Goal: Navigation & Orientation: Find specific page/section

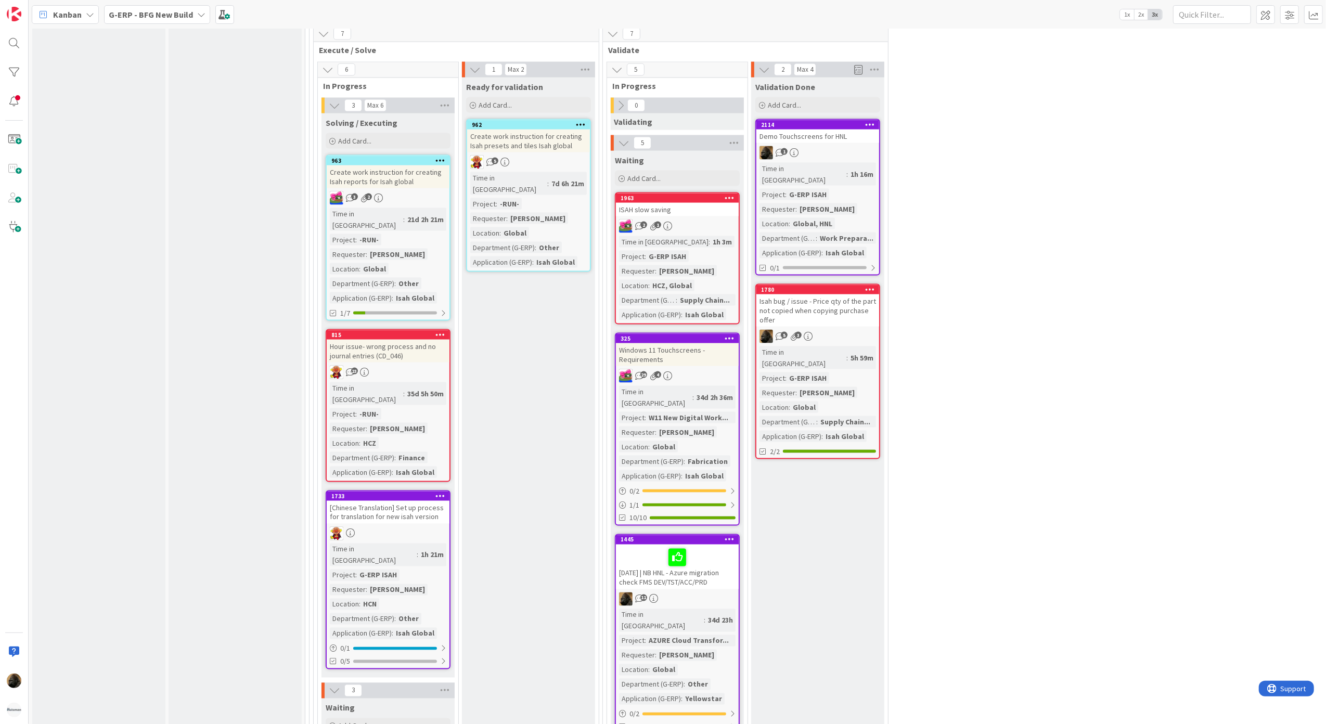
scroll to position [1526, 0]
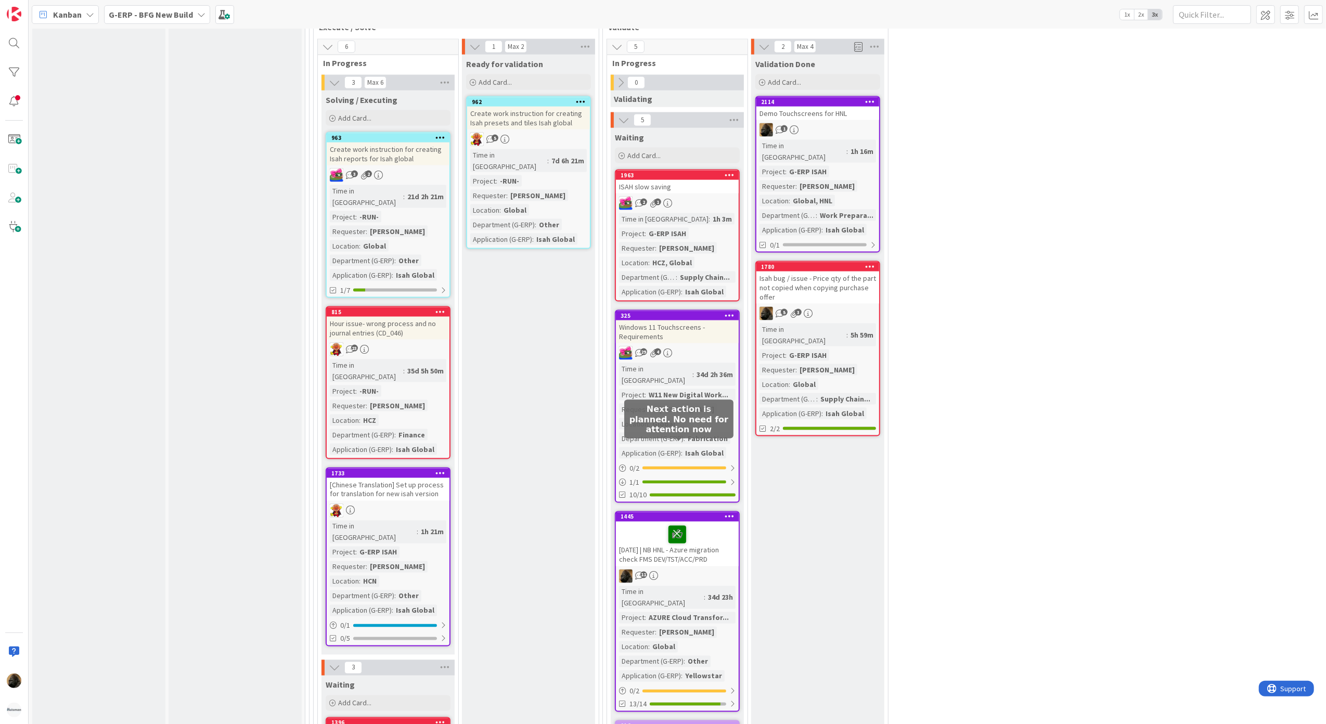
click at [675, 526] on icon at bounding box center [678, 534] width 18 height 17
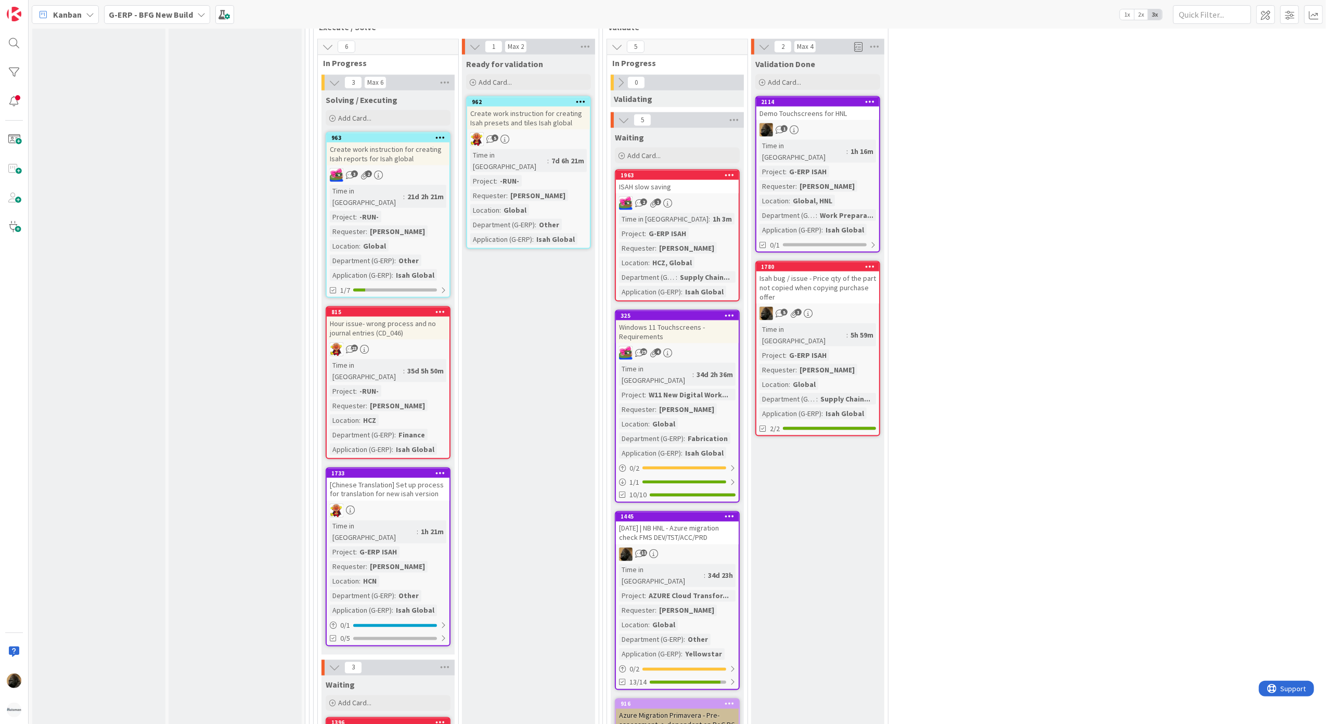
click at [665, 522] on div "[DATE] | NB HNL - Azure migration check FMS DEV/TST/ACC/PRD" at bounding box center [677, 533] width 123 height 23
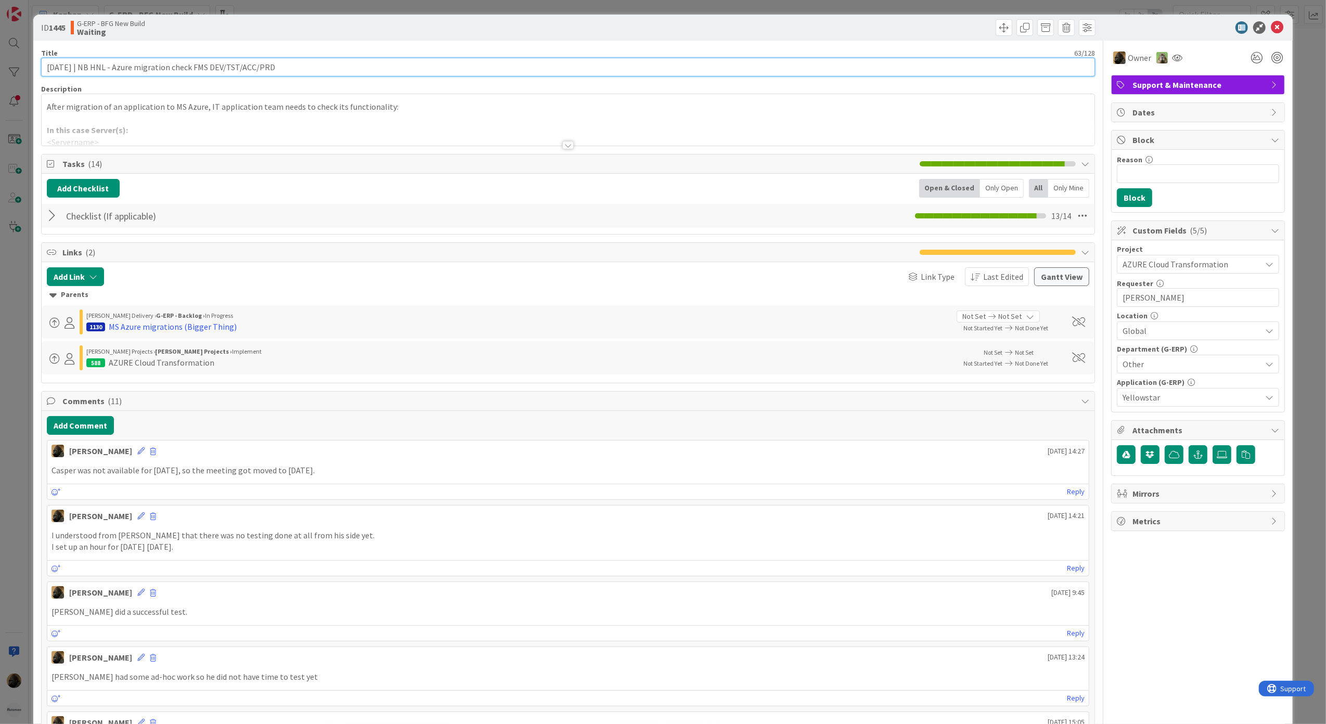
drag, startPoint x: 88, startPoint y: 67, endPoint x: -7, endPoint y: 69, distance: 95.3
click at [0, 69] on html "Kanban G-ERP - BFG New Build 1x 2x 3x 4 INFO This column can be used for inform…" at bounding box center [663, 362] width 1326 height 724
type input "NB HNL - Azure migration check FMS DEV/TST/ACC/PRD"
click at [61, 425] on button "Add Comment" at bounding box center [80, 425] width 67 height 19
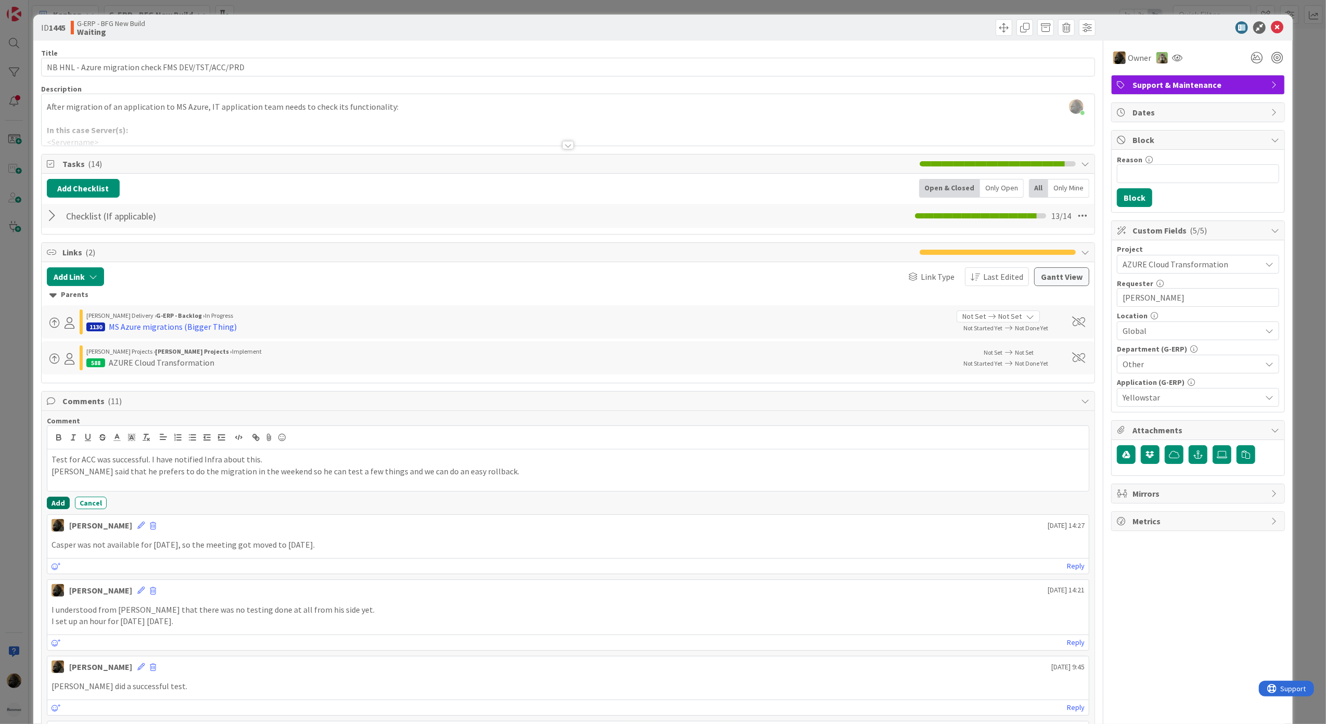
click at [55, 505] on button "Add" at bounding box center [58, 503] width 23 height 12
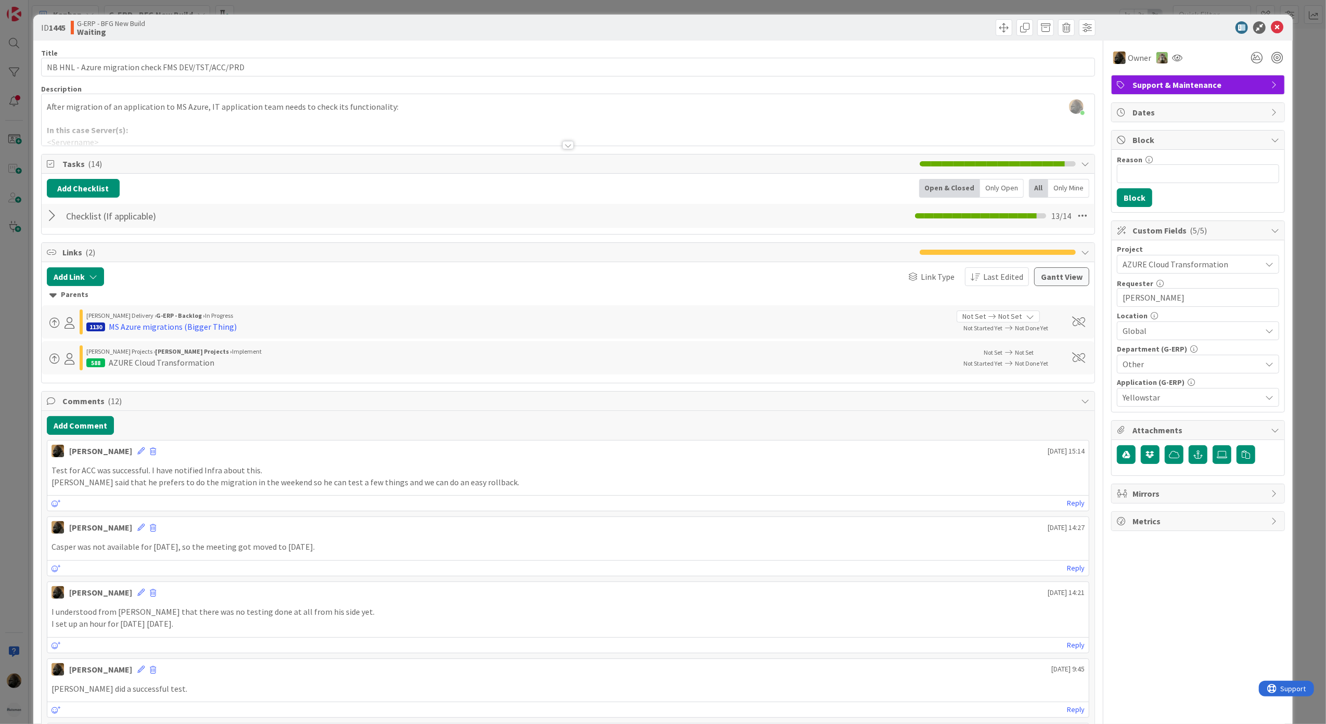
click at [392, 435] on div "Add Comment" at bounding box center [568, 425] width 1043 height 19
click at [565, 141] on div at bounding box center [569, 132] width 1054 height 27
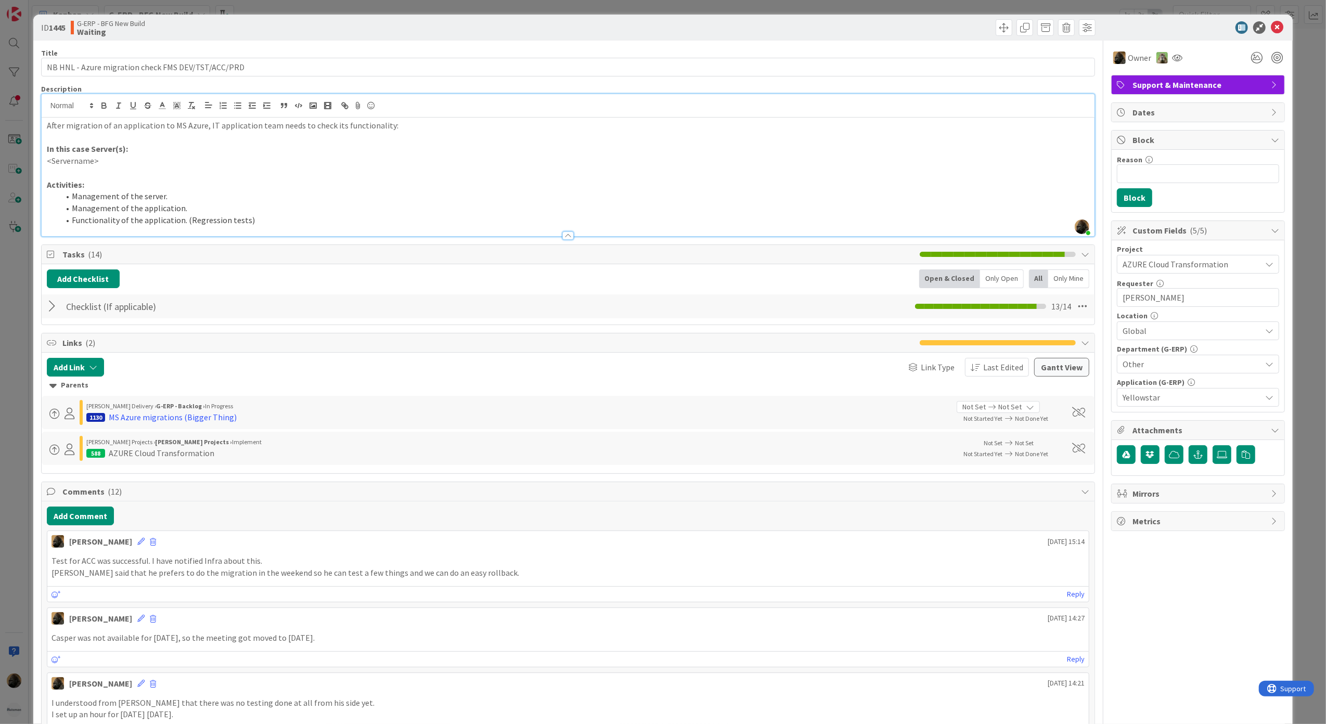
click at [567, 234] on div at bounding box center [568, 236] width 11 height 8
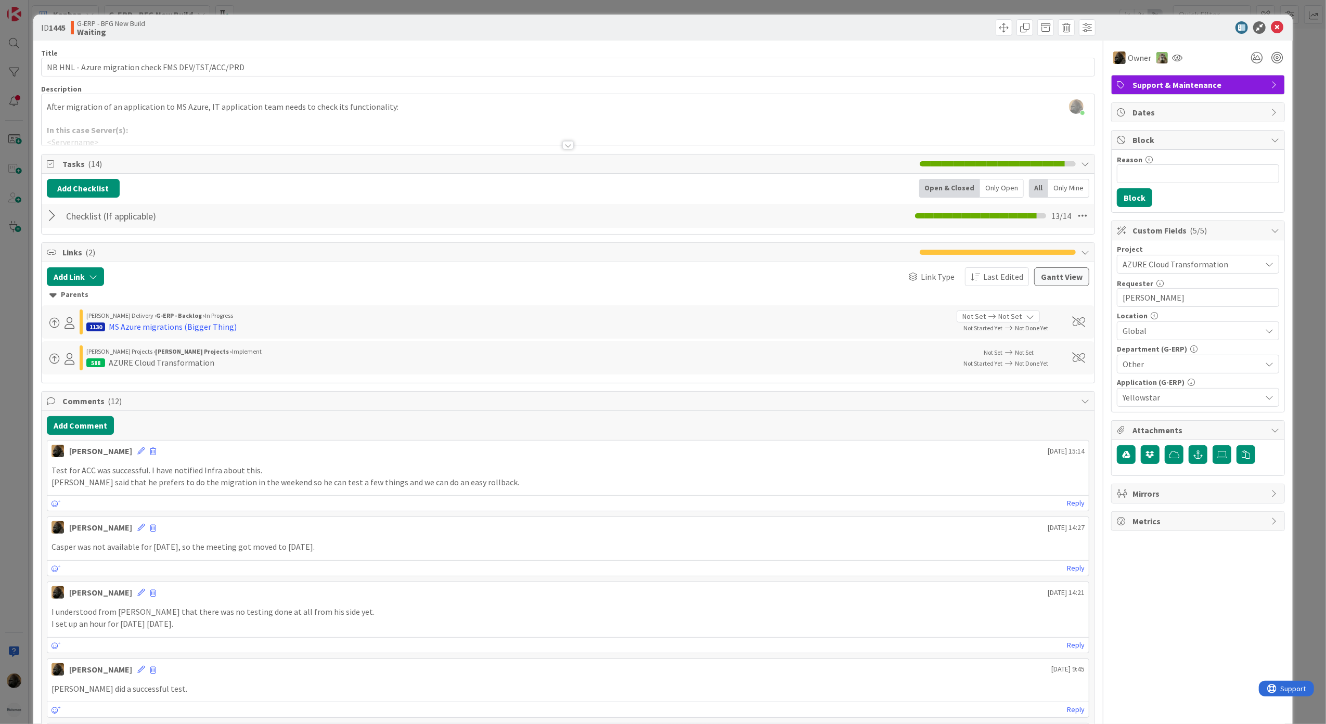
click at [7, 587] on div "ID 1445 G-ERP - BFG New Build Waiting Title 50 / 128 NB HNL - Azure migration c…" at bounding box center [663, 362] width 1326 height 724
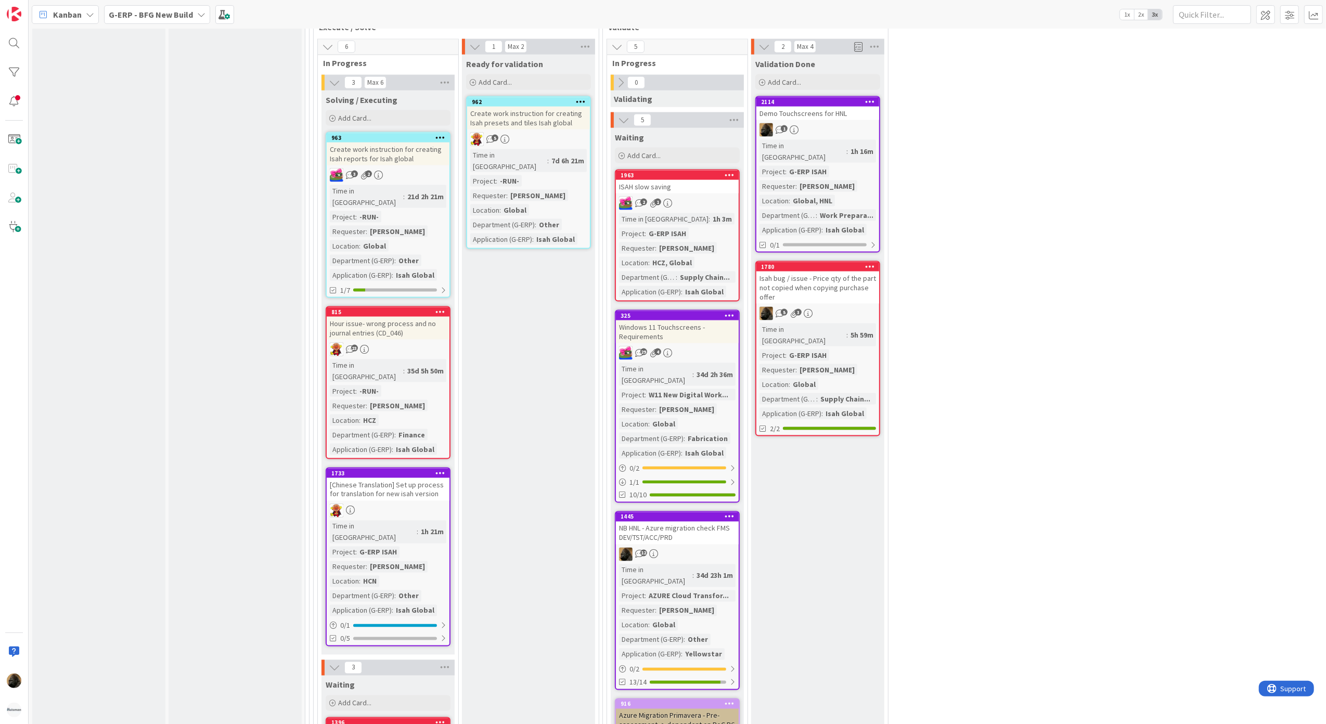
click at [680, 522] on div "NB HNL - Azure migration check FMS DEV/TST/ACC/PRD" at bounding box center [677, 533] width 123 height 23
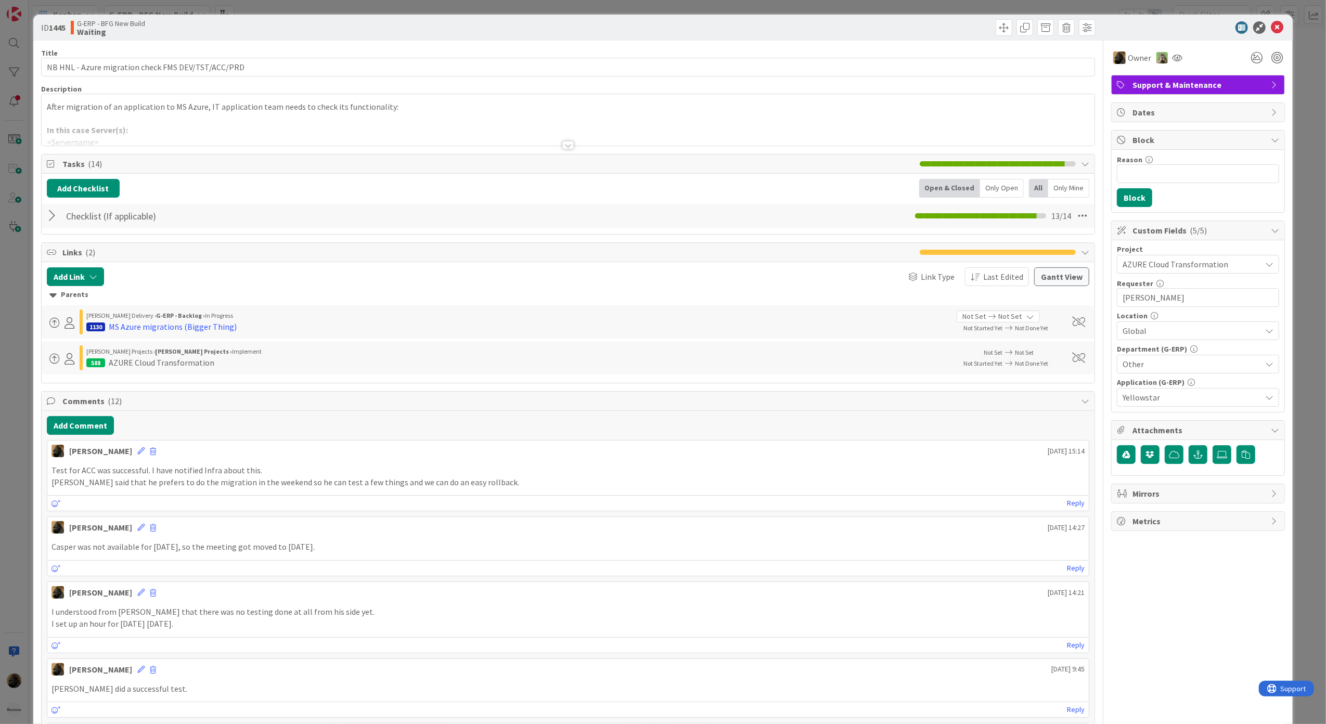
click at [54, 221] on div at bounding box center [54, 216] width 14 height 19
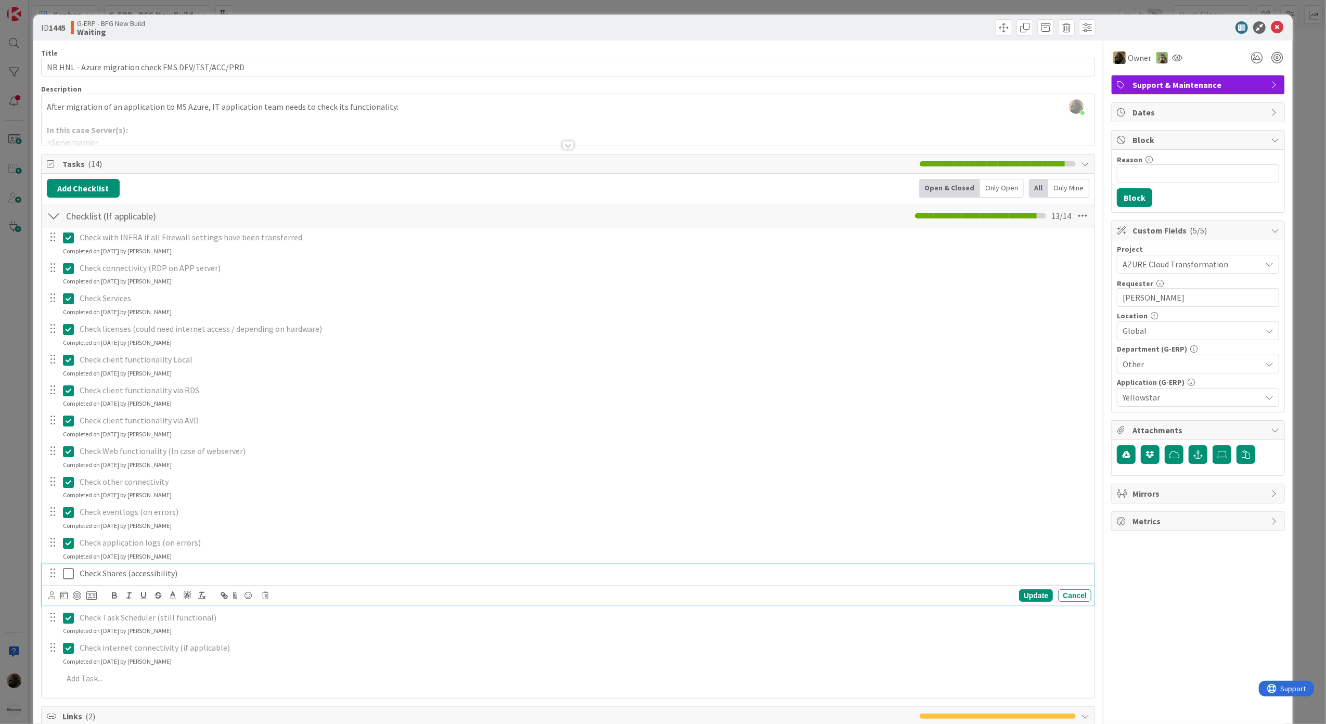
click at [66, 579] on icon at bounding box center [68, 574] width 11 height 12
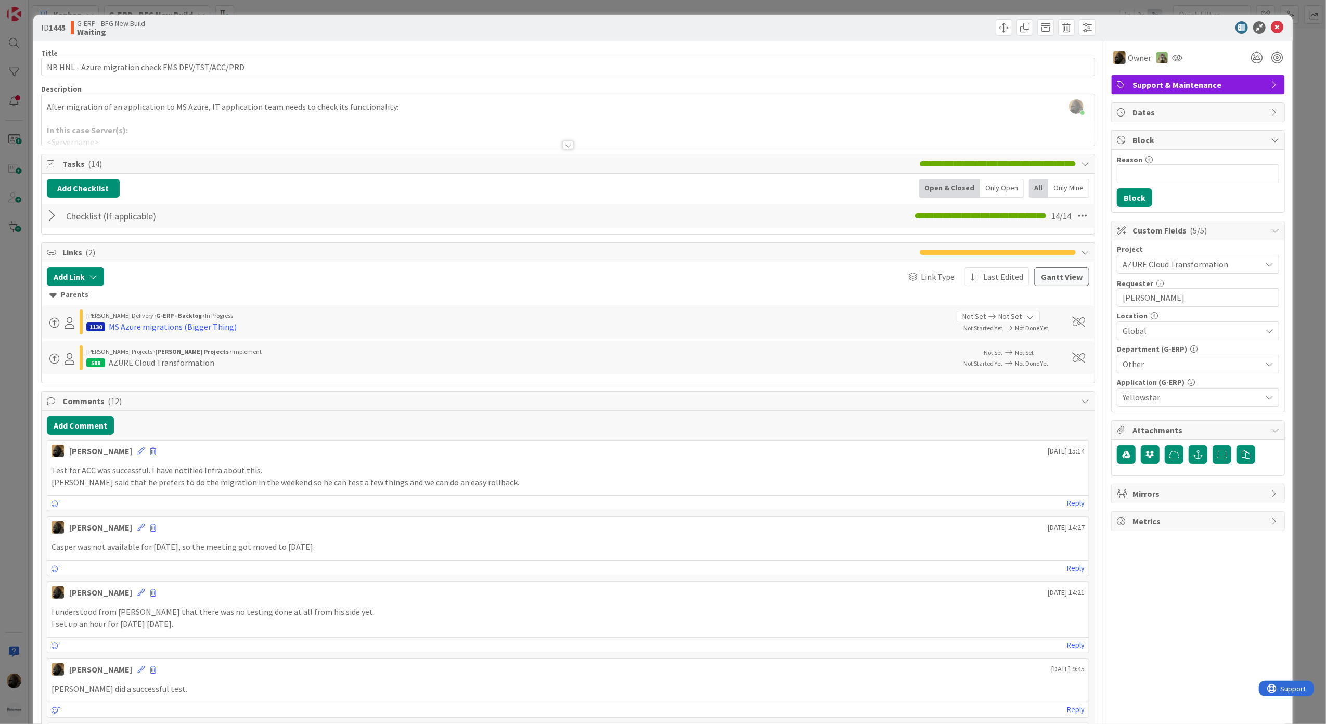
scroll to position [347, 0]
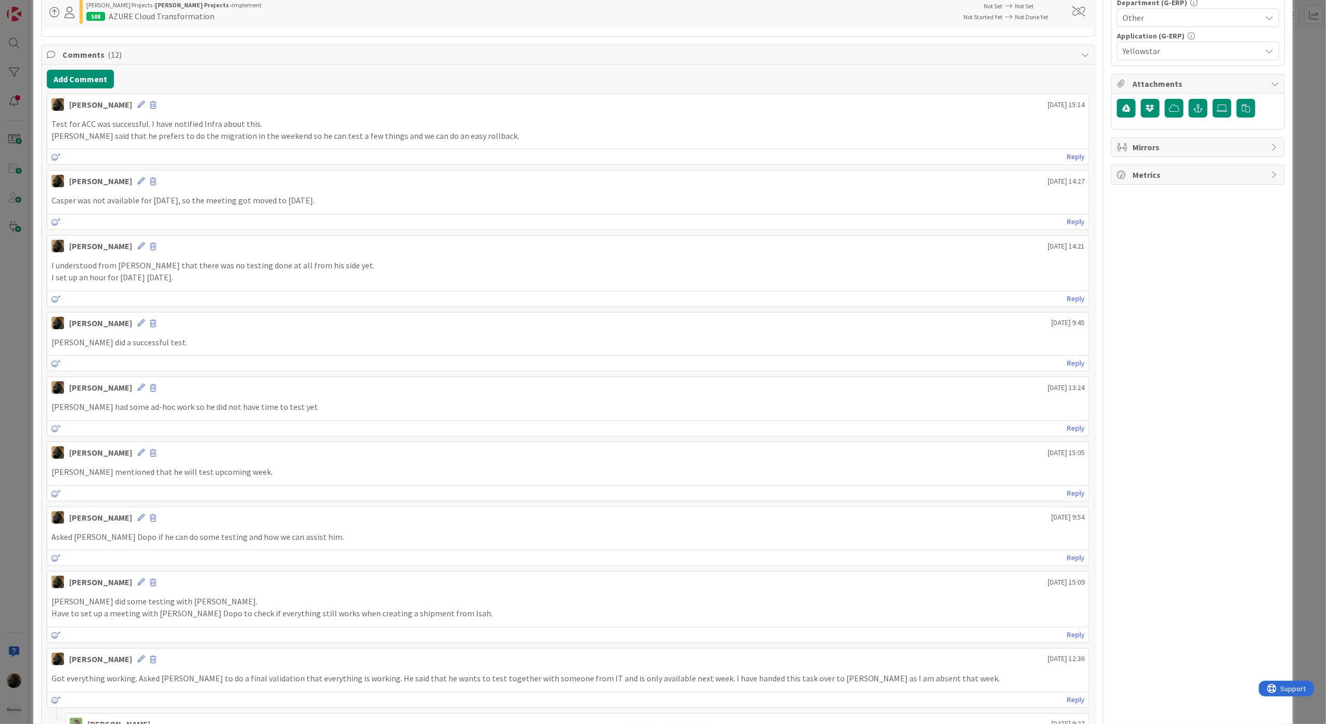
click at [2, 519] on div "ID 1445 G-ERP - BFG New Build Waiting Title 50 / 128 NB HNL - Azure migration c…" at bounding box center [663, 362] width 1326 height 724
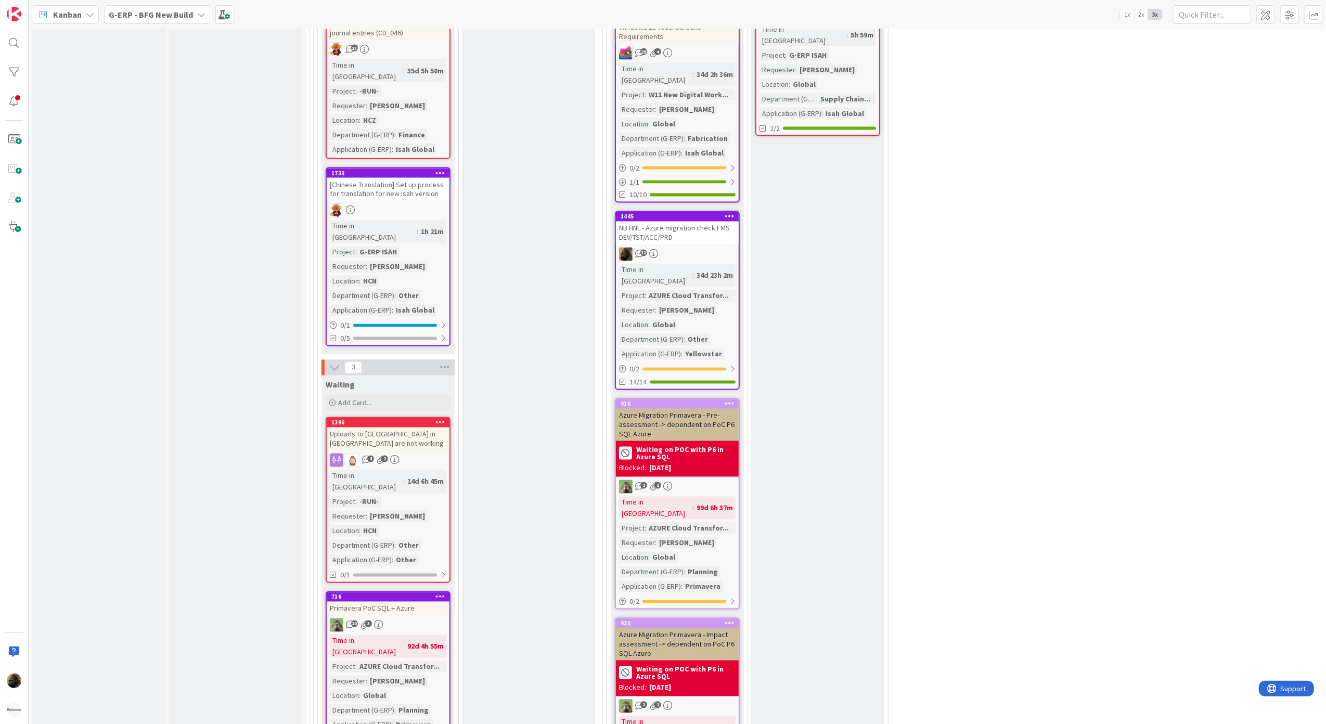
scroll to position [1803, 0]
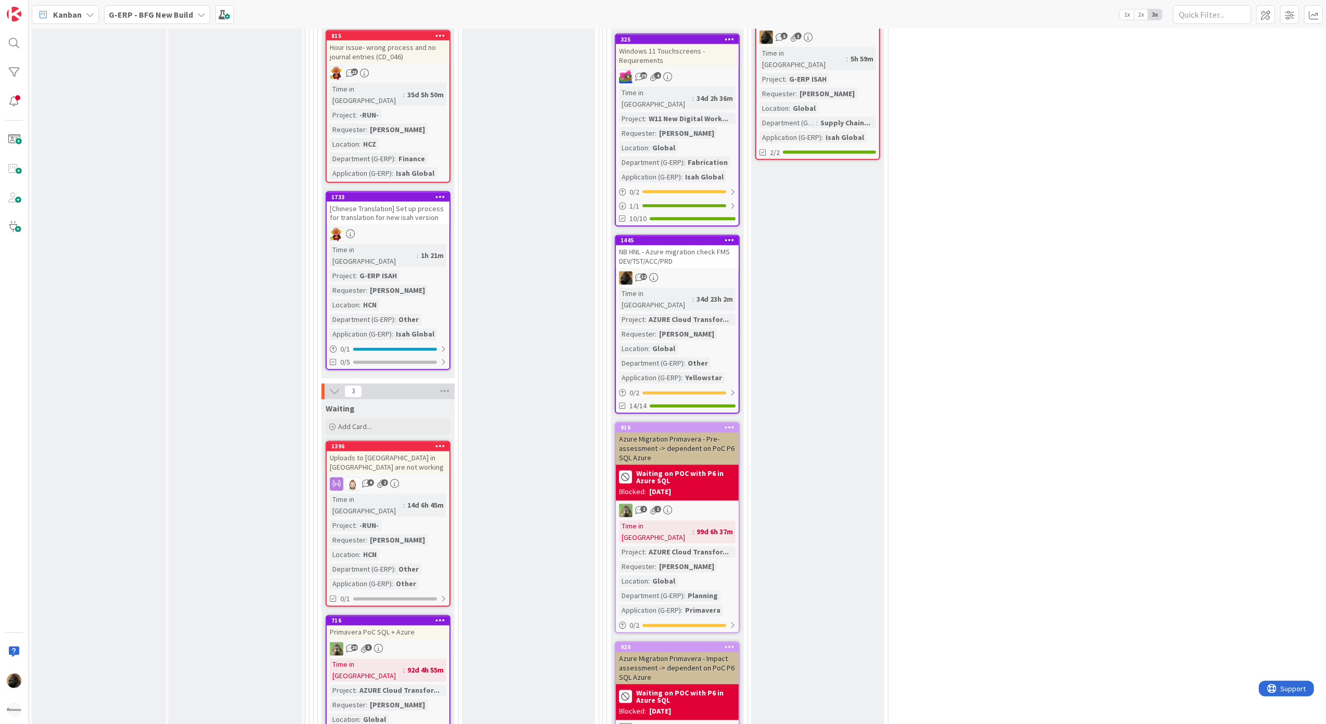
click at [685, 246] on div "NB HNL - Azure migration check FMS DEV/TST/ACC/PRD" at bounding box center [677, 257] width 123 height 23
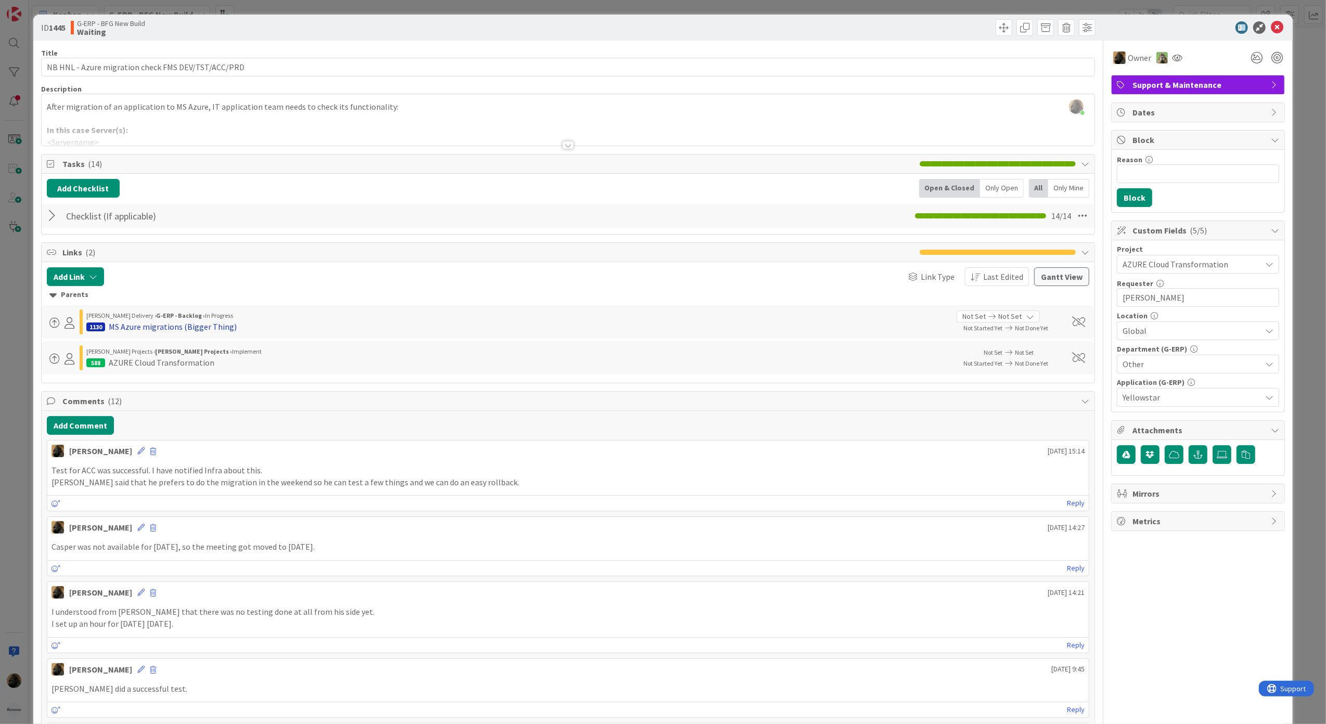
click at [219, 330] on div "MS Azure migrations (Bigger Thing)" at bounding box center [173, 327] width 128 height 12
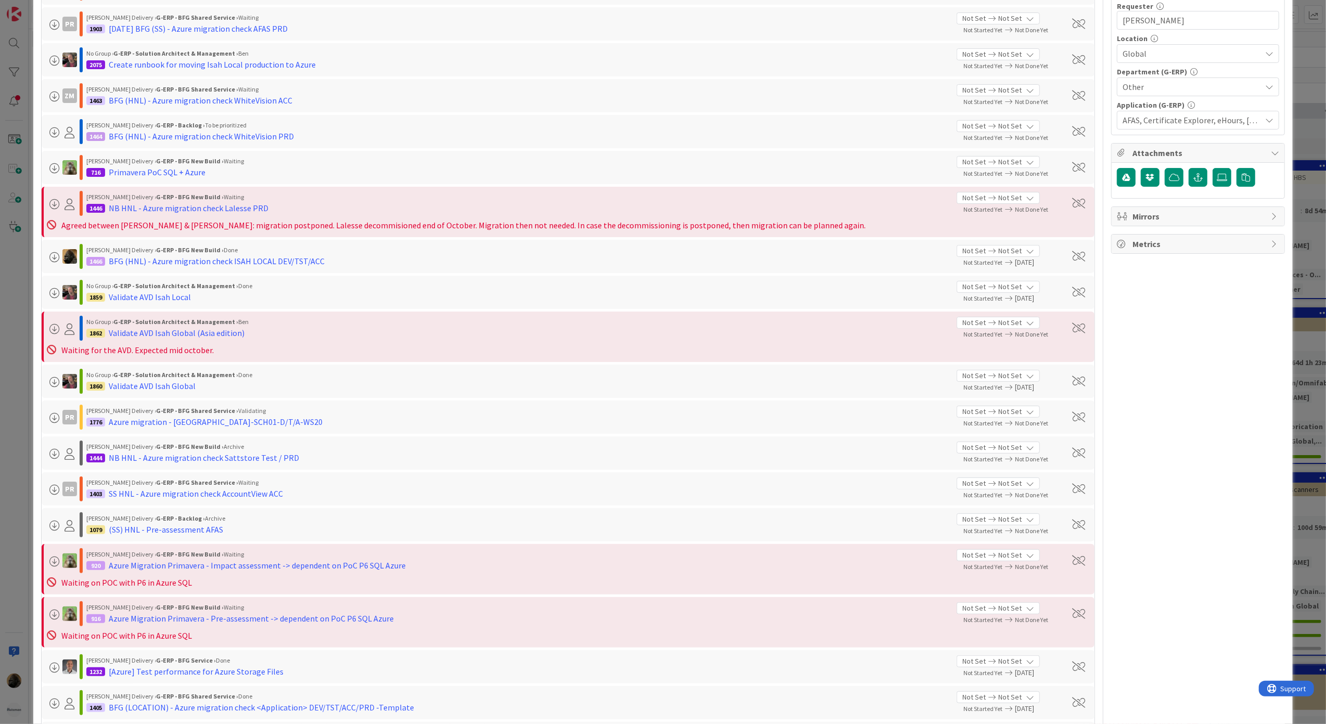
scroll to position [555, 0]
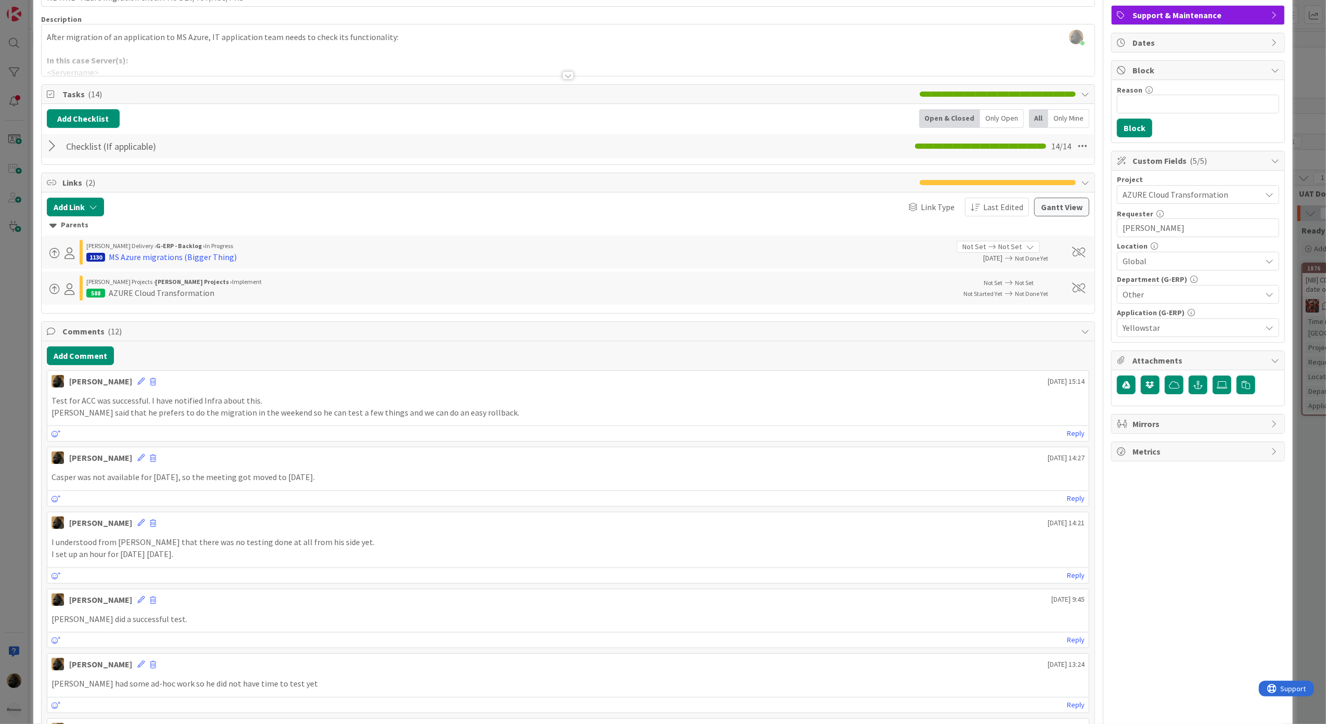
scroll to position [94, 0]
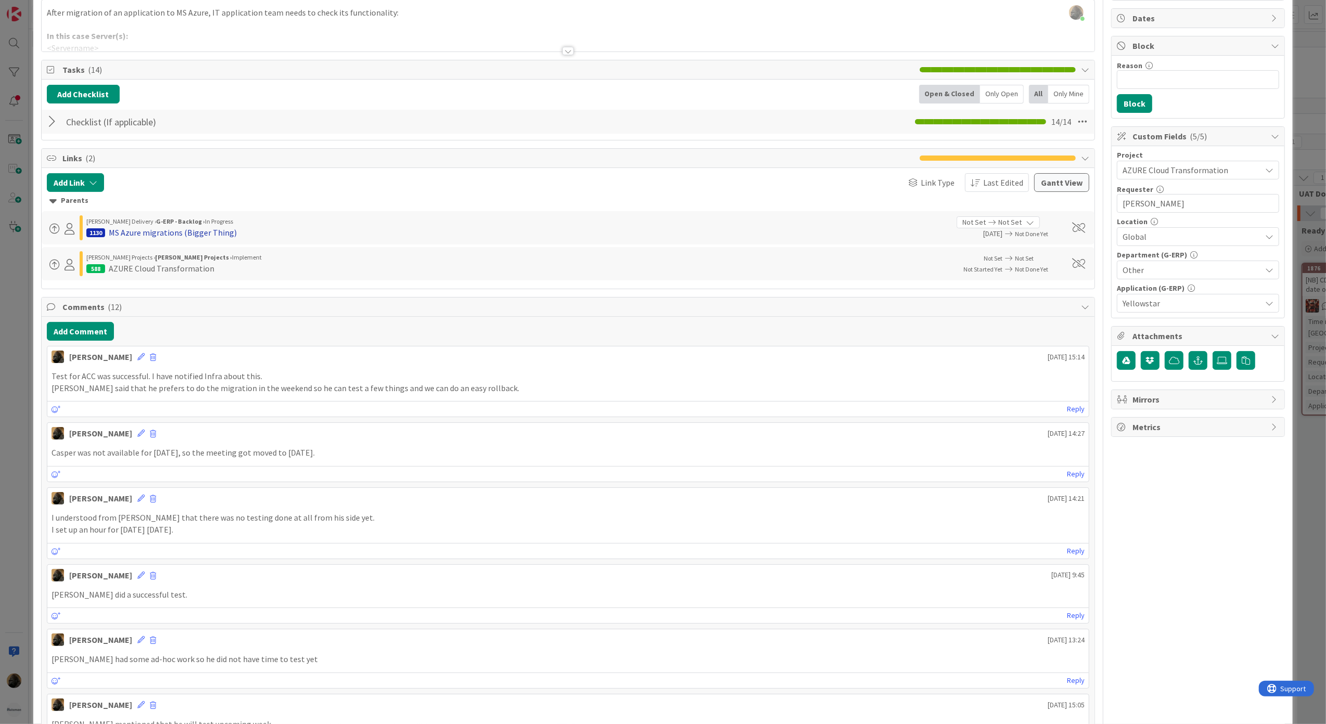
click at [198, 238] on div "MS Azure migrations (Bigger Thing)" at bounding box center [173, 232] width 128 height 12
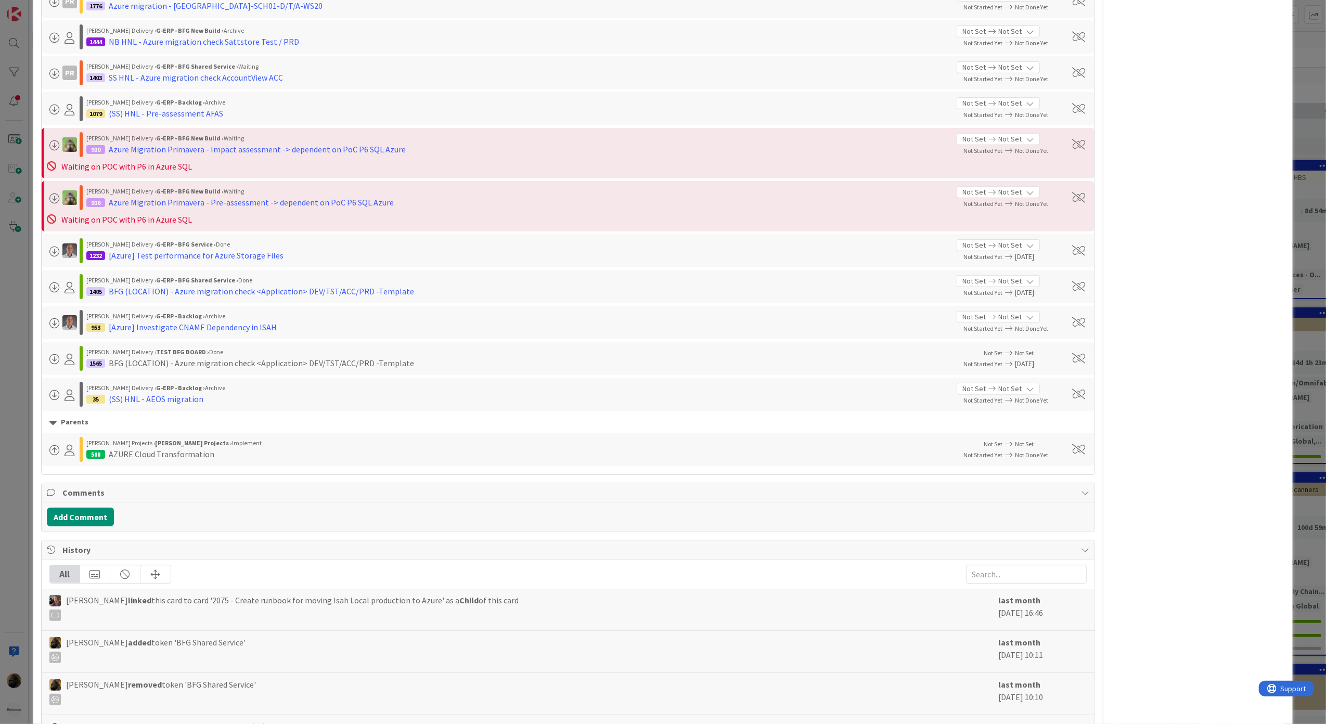
scroll to position [138, 0]
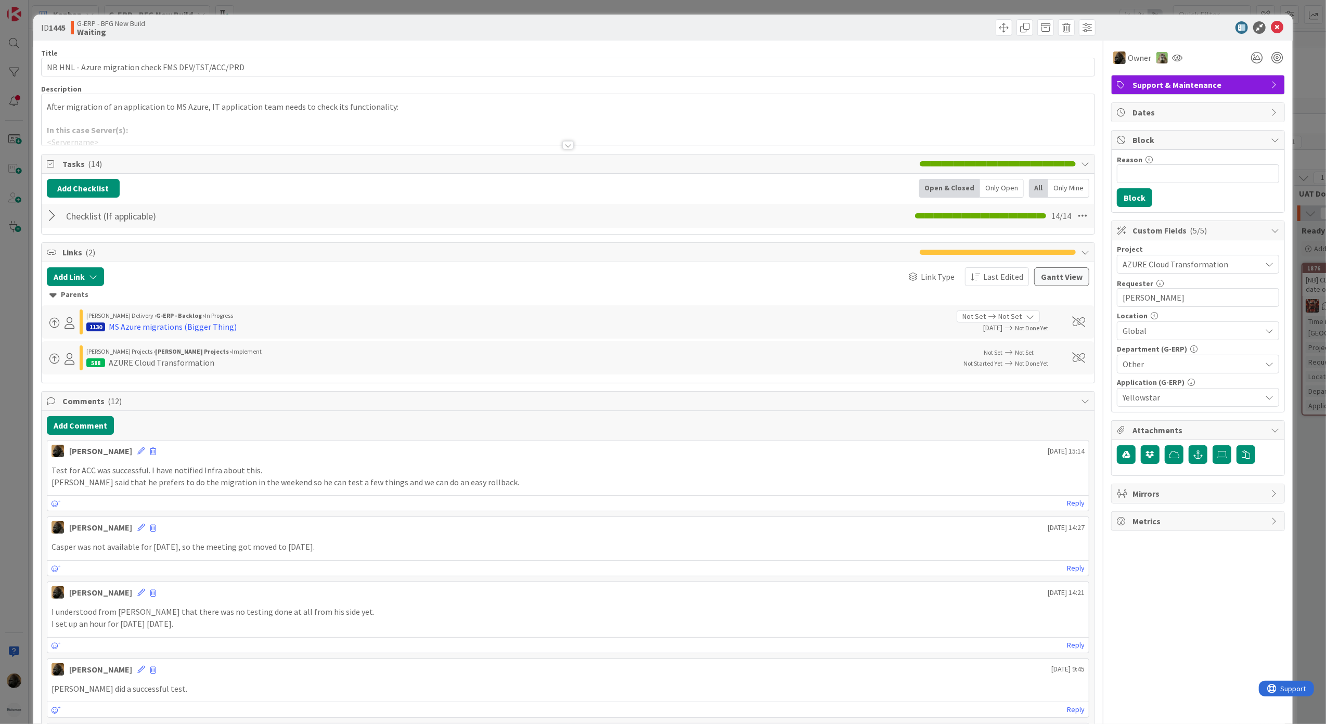
click at [27, 511] on div "ID 1445 G-ERP - BFG New Build Waiting Title 50 / 128 NB HNL - Azure migration c…" at bounding box center [663, 362] width 1326 height 724
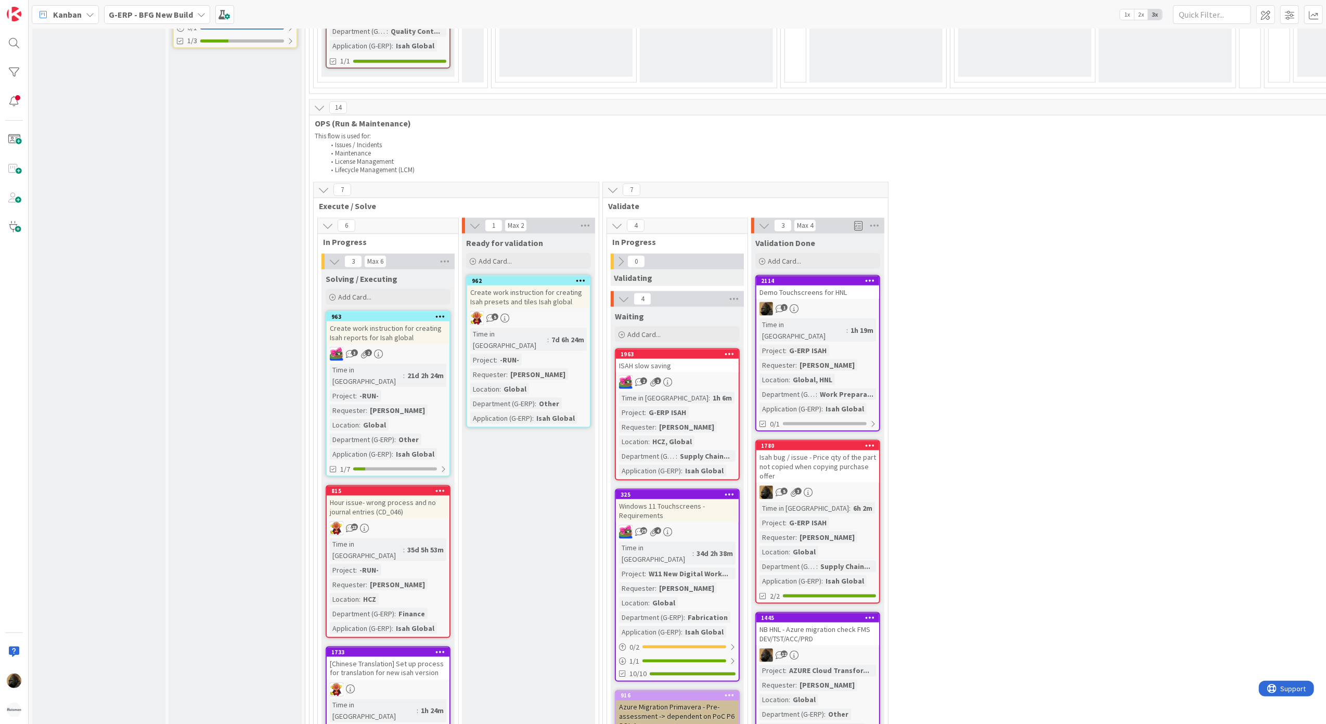
scroll to position [1318, 0]
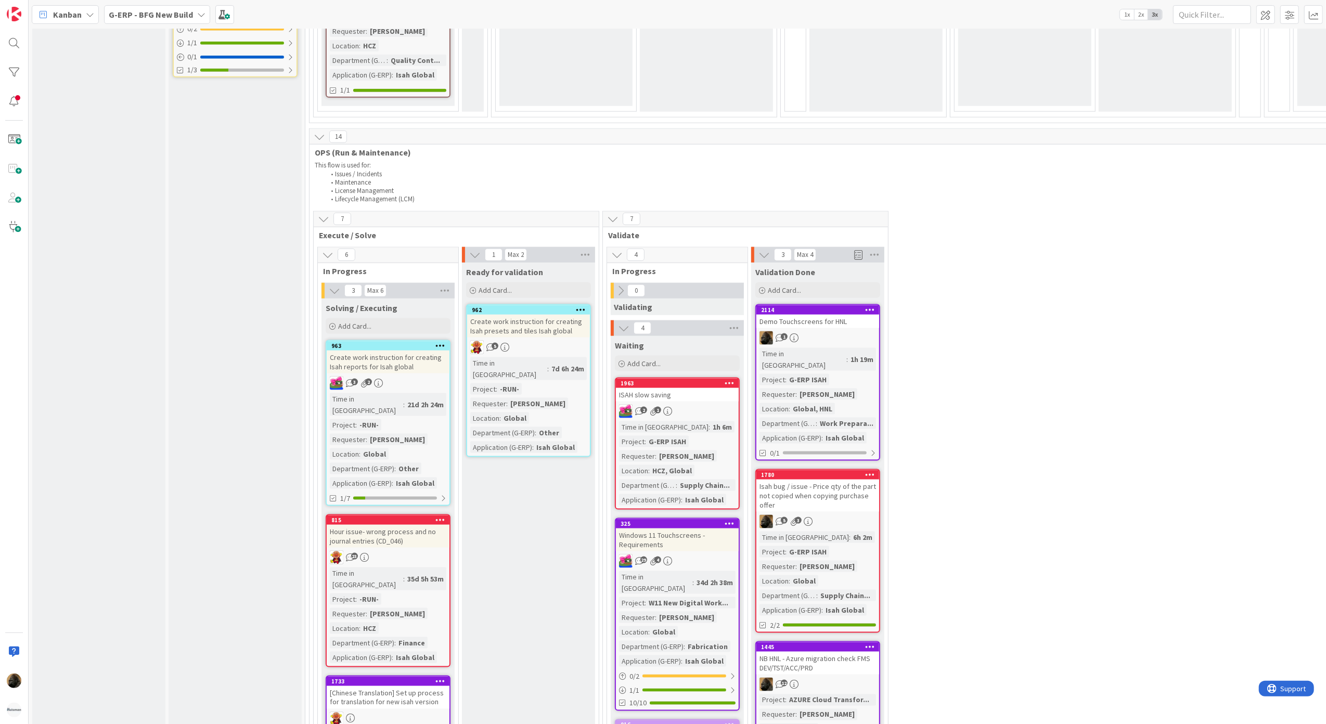
click at [806, 480] on div "Isah bug / issue - Price qty of the part not copied when copying purchase offer" at bounding box center [818, 496] width 123 height 32
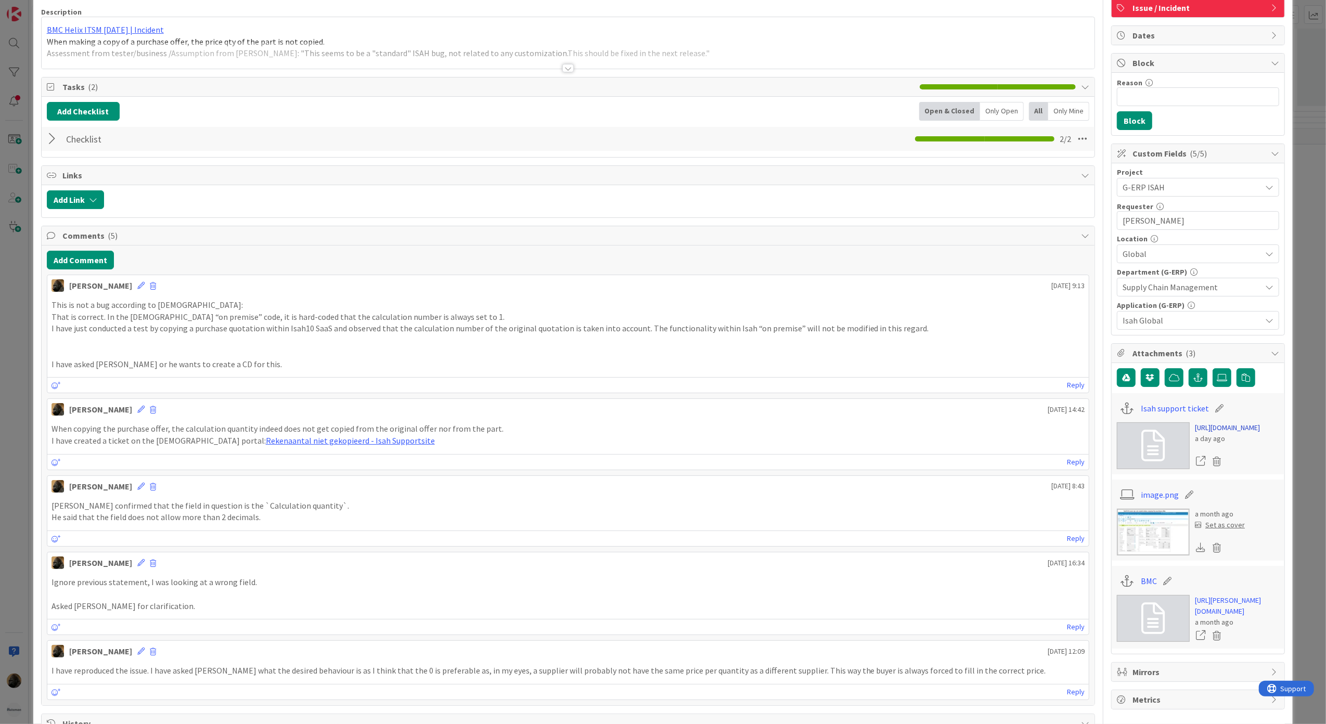
scroll to position [208, 0]
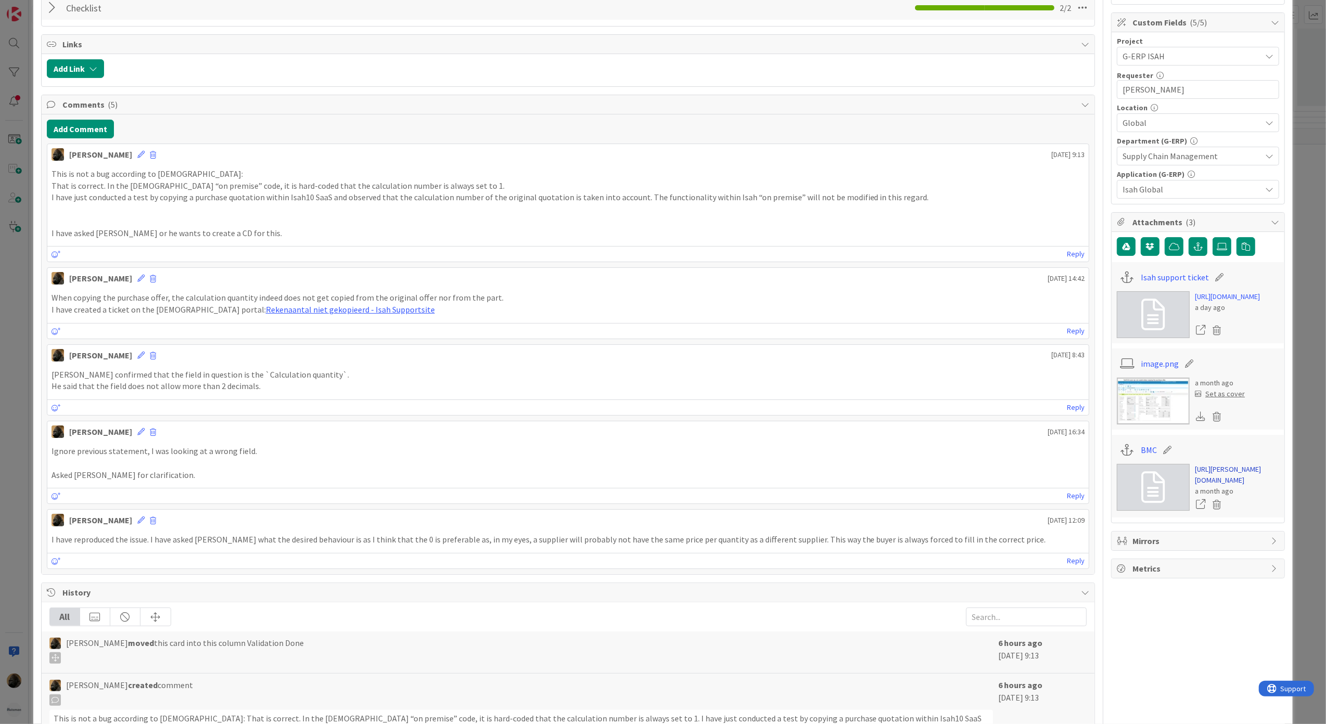
click at [1206, 486] on link "[URL][PERSON_NAME][DOMAIN_NAME]" at bounding box center [1237, 475] width 84 height 22
click at [17, 425] on div "ID 1780 G-ERP - BFG New Build Validation Done Title 80 / 128 Isah bug / issue -…" at bounding box center [663, 362] width 1326 height 724
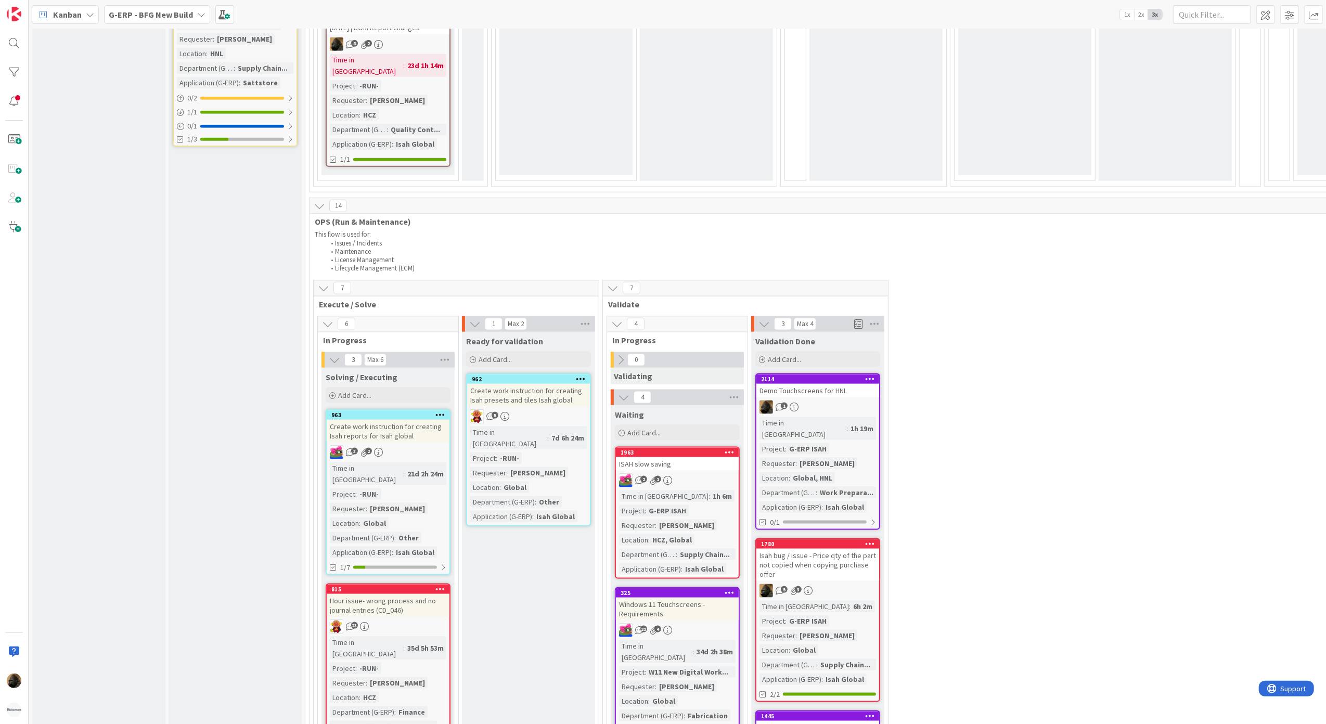
scroll to position [902, 0]
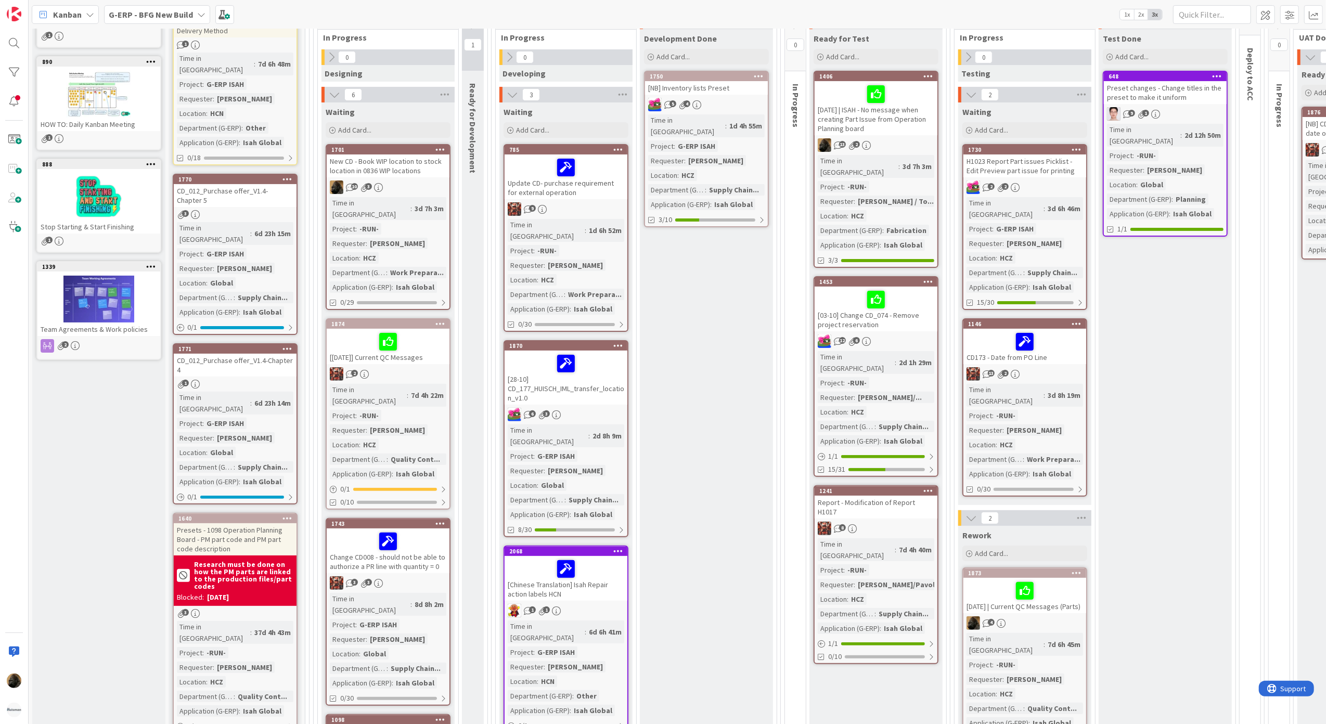
scroll to position [68, 0]
